Goal: Transaction & Acquisition: Purchase product/service

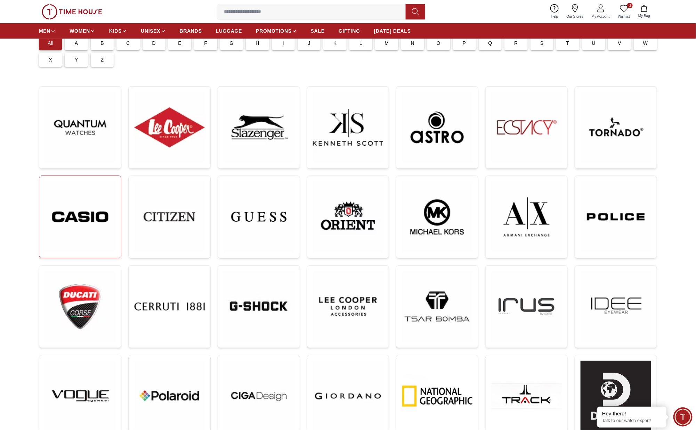
scroll to position [52, 0]
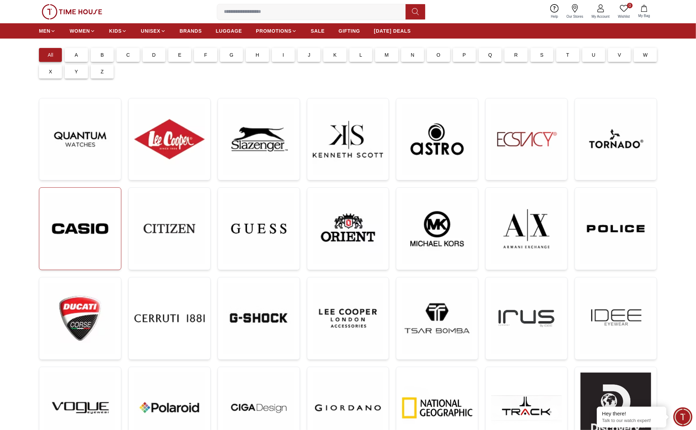
click at [96, 220] on img at bounding box center [80, 228] width 71 height 71
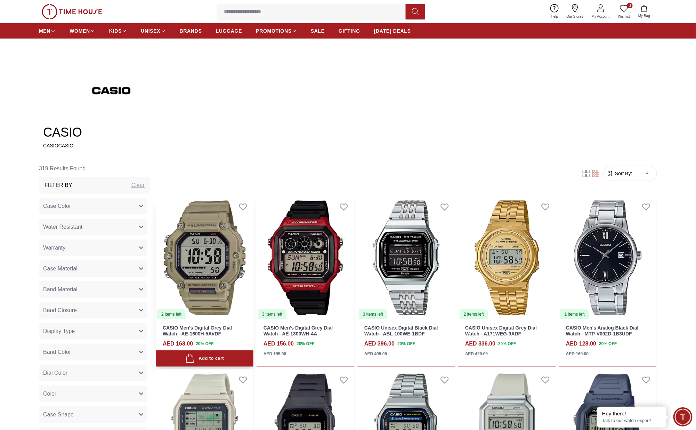
scroll to position [261, 0]
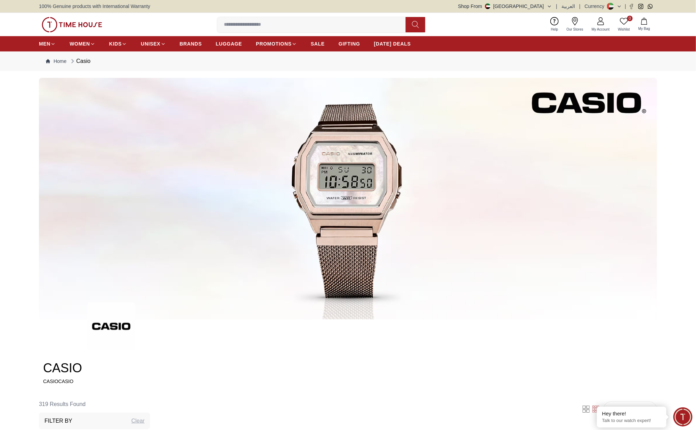
click at [234, 22] on input at bounding box center [314, 25] width 194 height 14
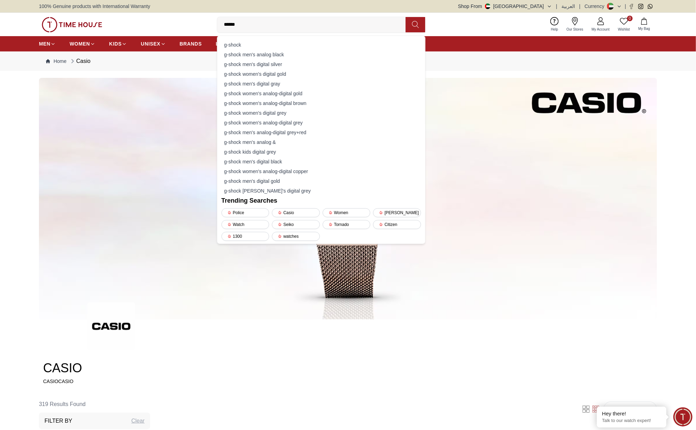
type input "*******"
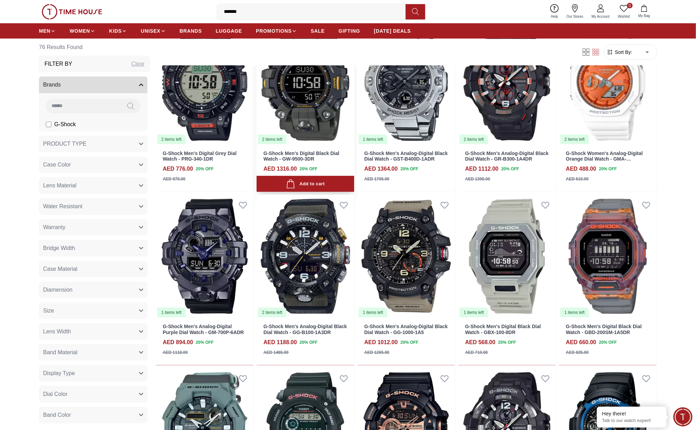
scroll to position [104, 0]
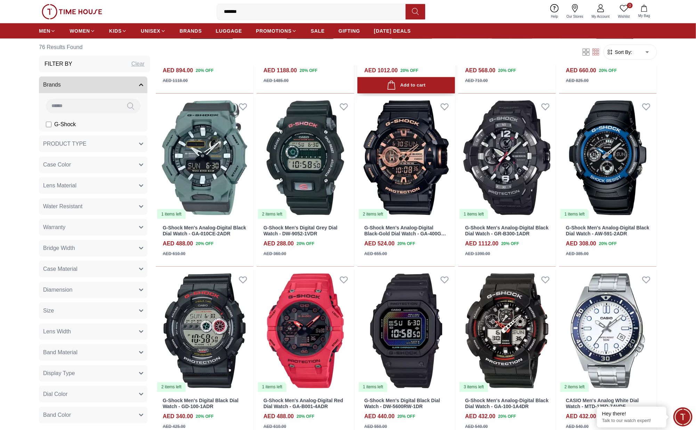
scroll to position [417, 0]
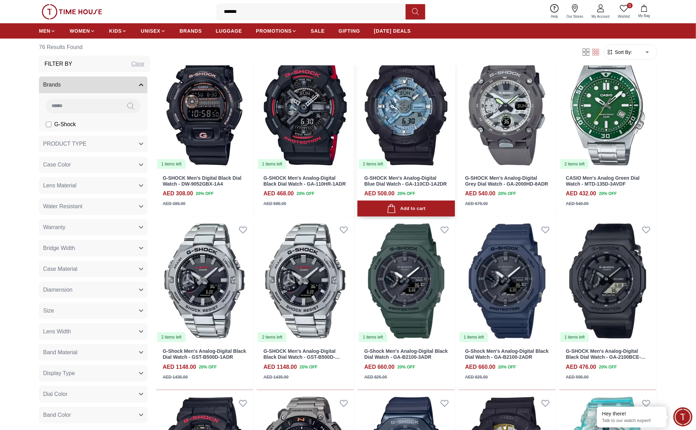
scroll to position [1504, 0]
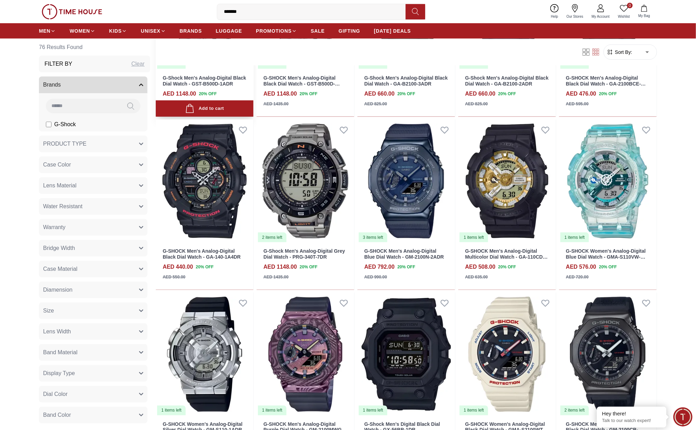
scroll to position [1712, 0]
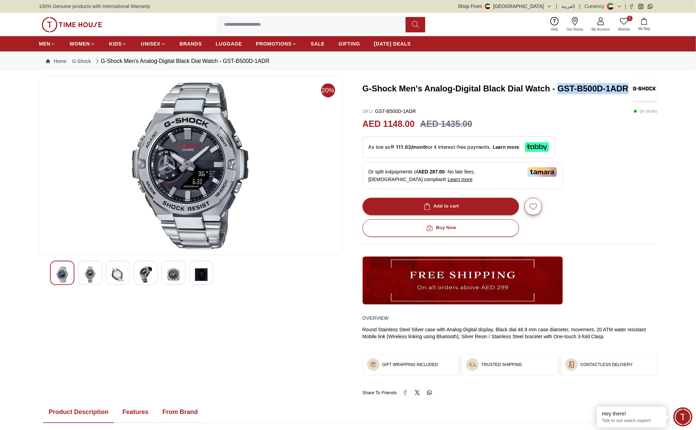
drag, startPoint x: 559, startPoint y: 89, endPoint x: 611, endPoint y: 61, distance: 58.8
click at [629, 89] on h3 "G-Shock Men's Analog-Digital Black Dial Watch - GST-B500D-1ADR" at bounding box center [497, 88] width 270 height 11
copy h3 "GST-B500D-1ADR"
